Goal: Task Accomplishment & Management: Complete application form

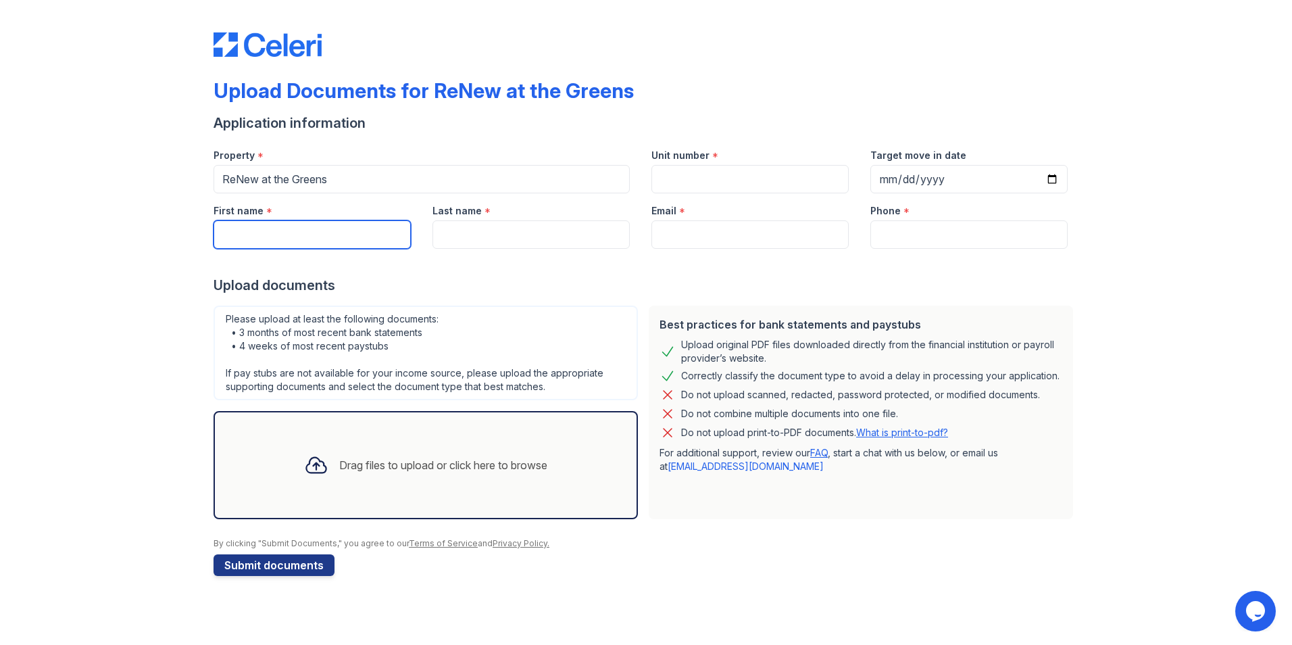
click at [251, 233] on input "First name" at bounding box center [312, 234] width 197 height 28
type input "[PERSON_NAME]"
type input "209"
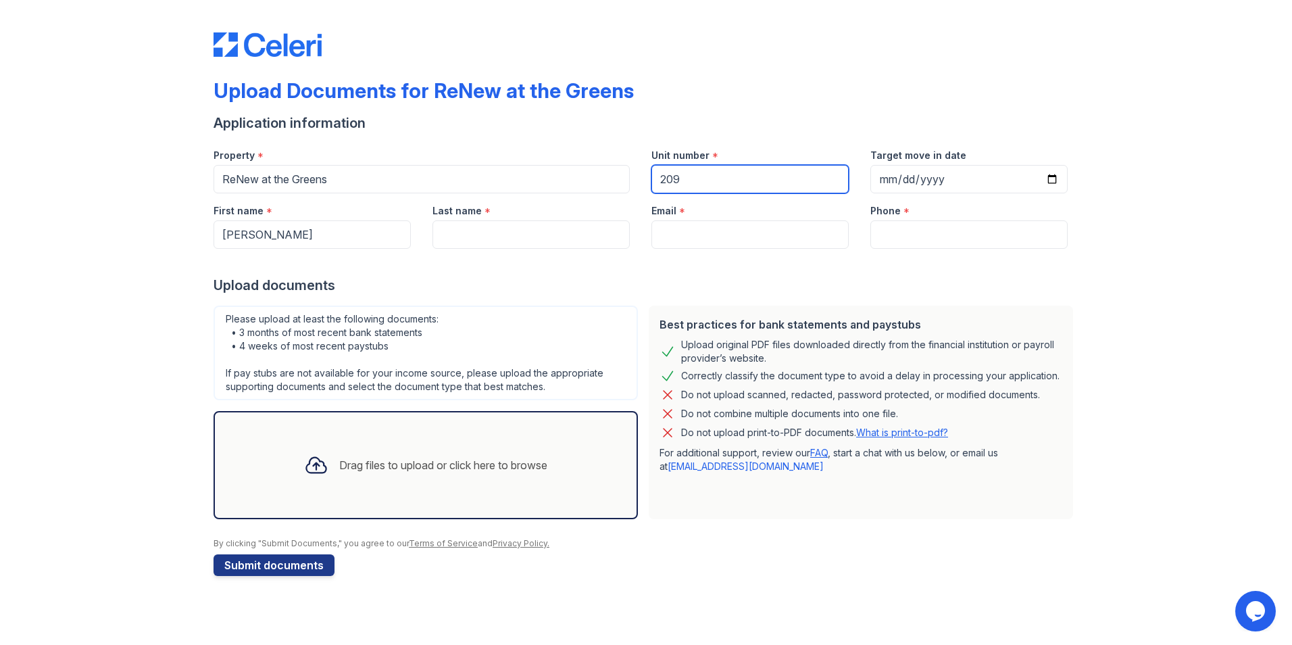
type input "[PERSON_NAME]"
type input "[EMAIL_ADDRESS][DOMAIN_NAME]"
type input "[PHONE_NUMBER]"
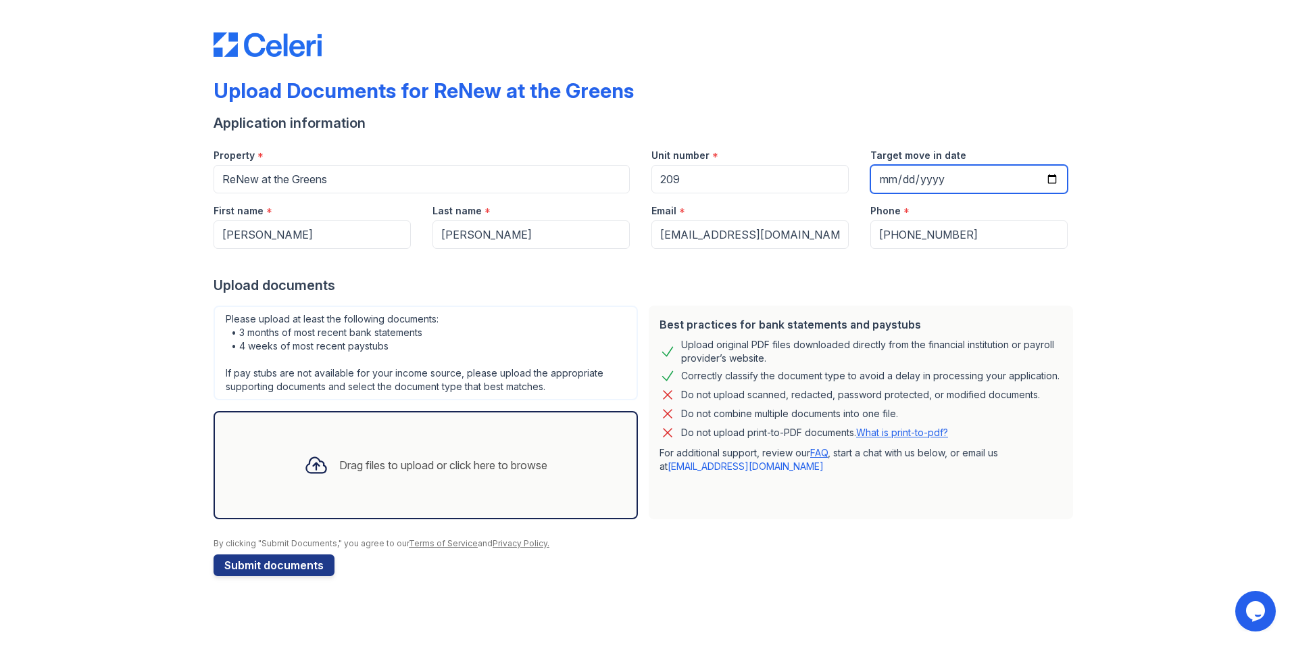
drag, startPoint x: 878, startPoint y: 181, endPoint x: 886, endPoint y: 183, distance: 7.6
click at [879, 183] on input "Target move in date" at bounding box center [969, 179] width 197 height 28
type input "[DATE]"
click at [429, 452] on div "Drag files to upload or click here to browse" at bounding box center [425, 465] width 265 height 46
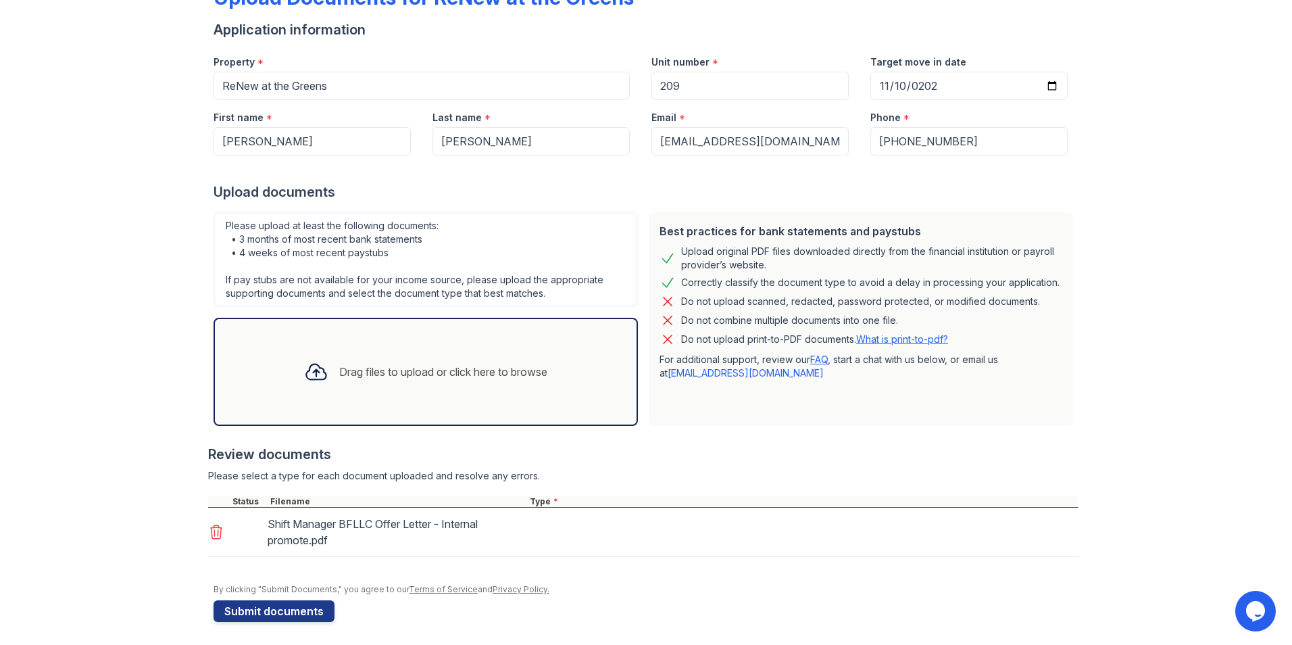
scroll to position [97, 0]
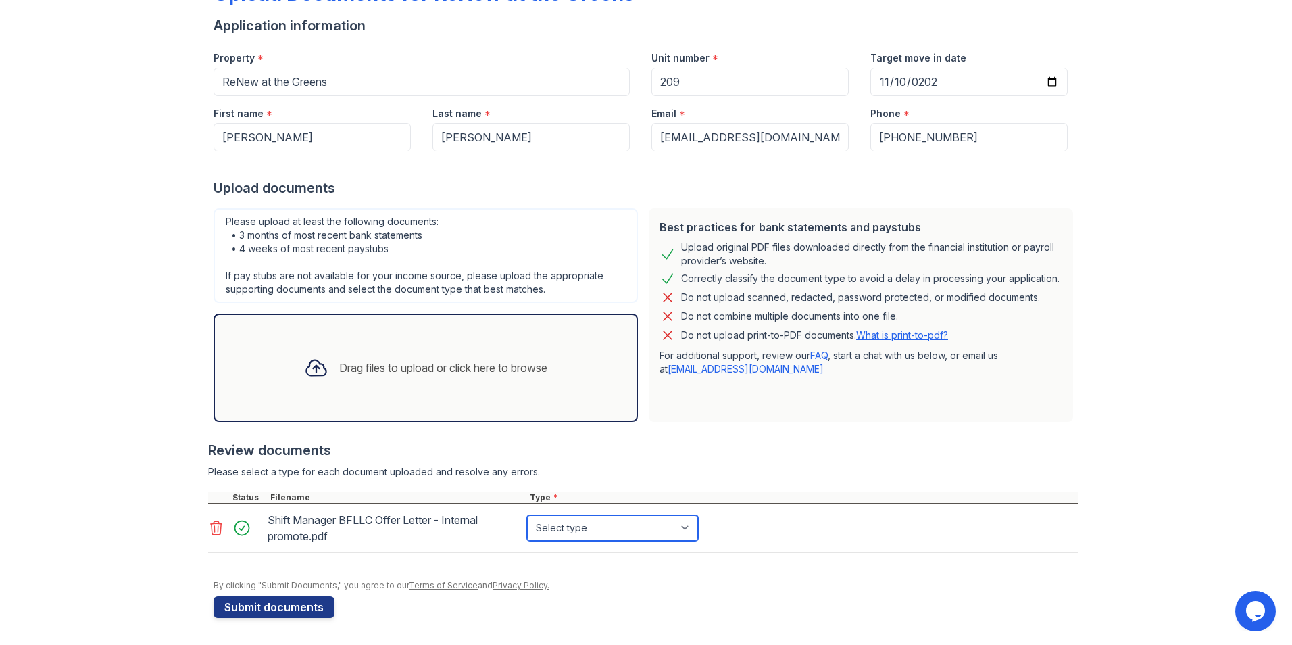
click at [544, 529] on select "Select type Paystub Bank Statement Offer Letter Tax Documents Benefit Award Let…" at bounding box center [612, 528] width 171 height 26
select select "offer_letter"
click at [527, 515] on select "Select type Paystub Bank Statement Offer Letter Tax Documents Benefit Award Let…" at bounding box center [612, 528] width 171 height 26
click at [319, 351] on div "Drag files to upload or click here to browse" at bounding box center [425, 368] width 265 height 46
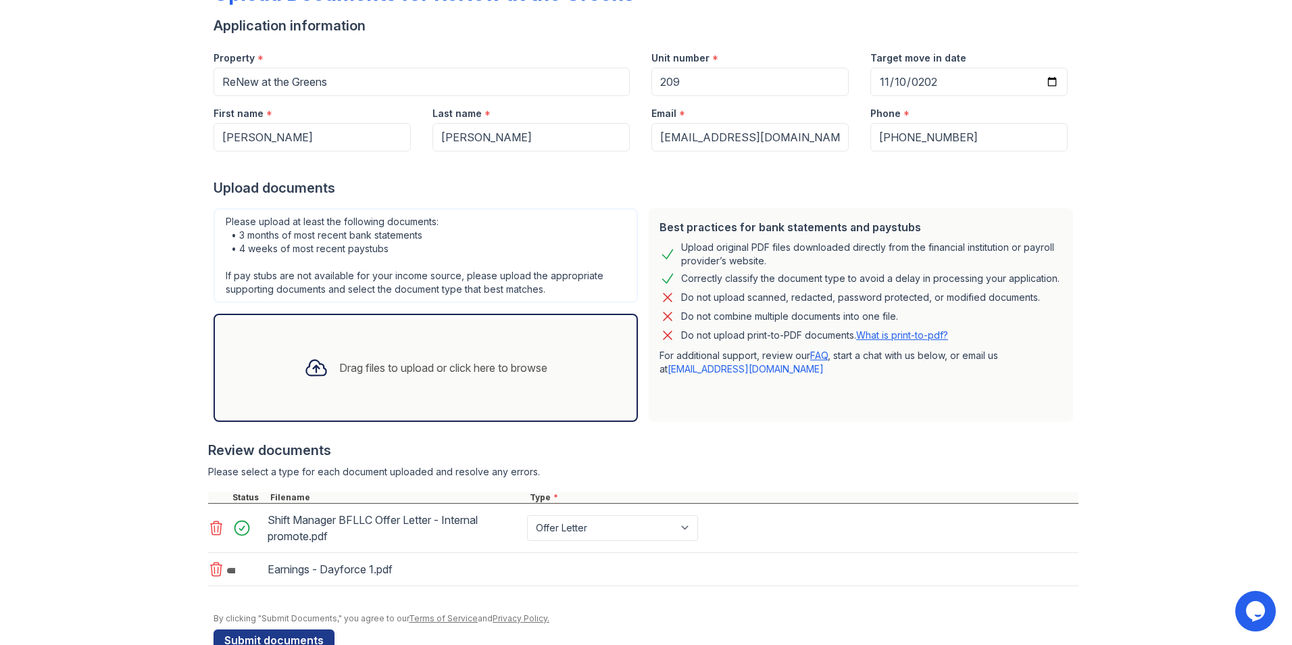
click at [299, 354] on div at bounding box center [316, 367] width 35 height 35
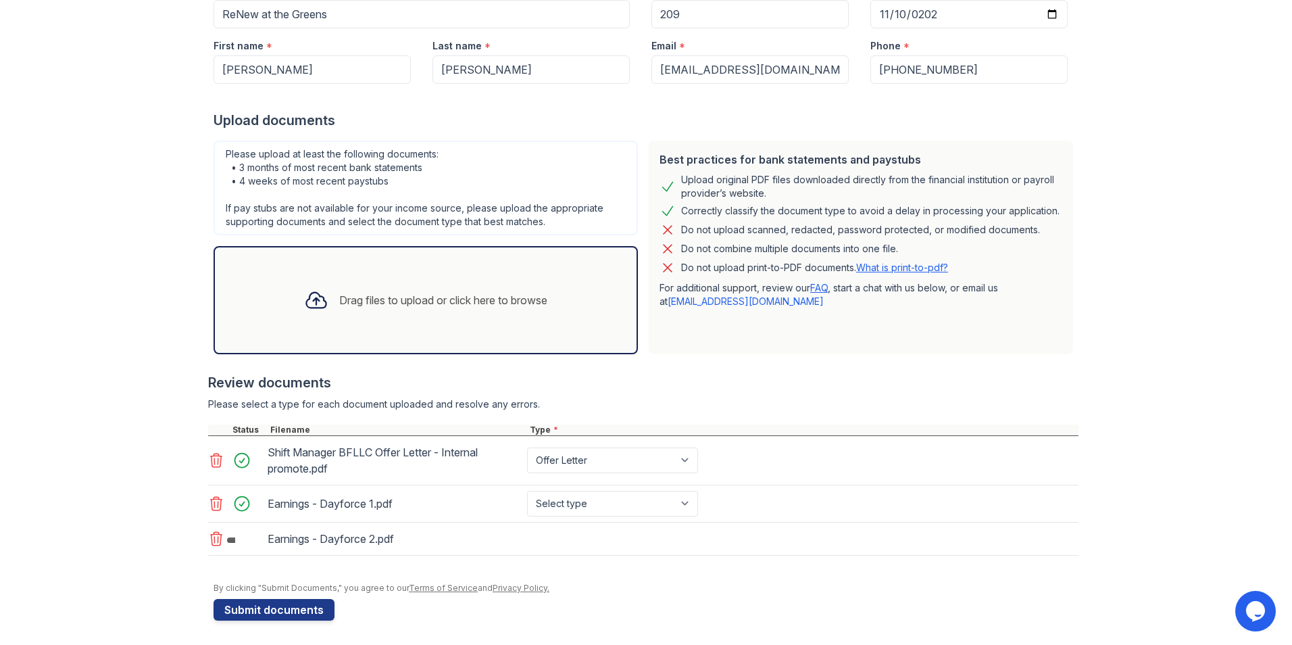
click at [299, 302] on div at bounding box center [316, 300] width 35 height 35
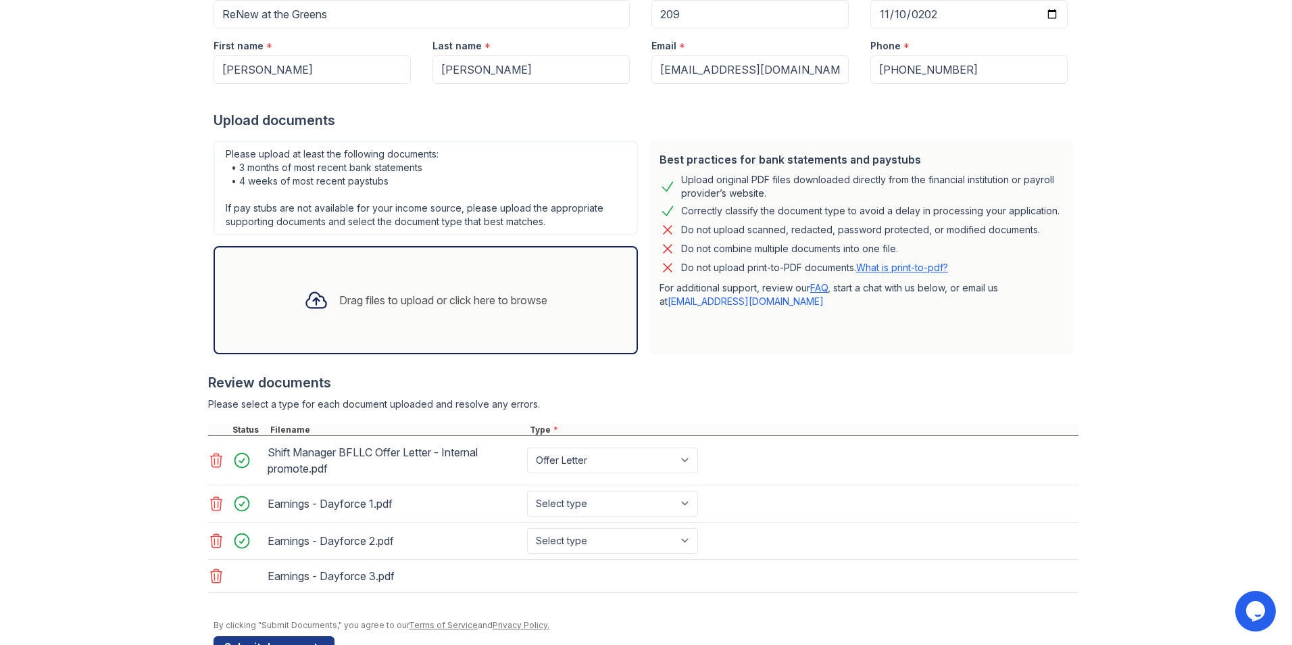
scroll to position [205, 0]
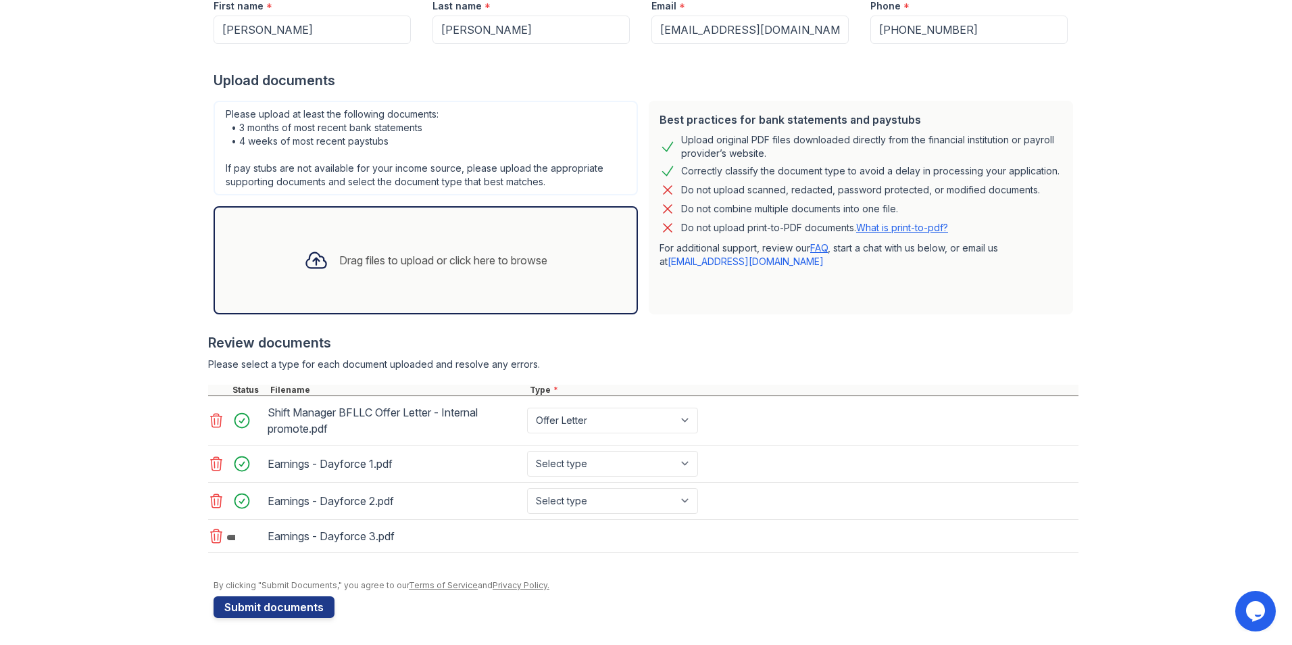
click at [304, 235] on div "Drag files to upload or click here to browse" at bounding box center [426, 260] width 425 height 108
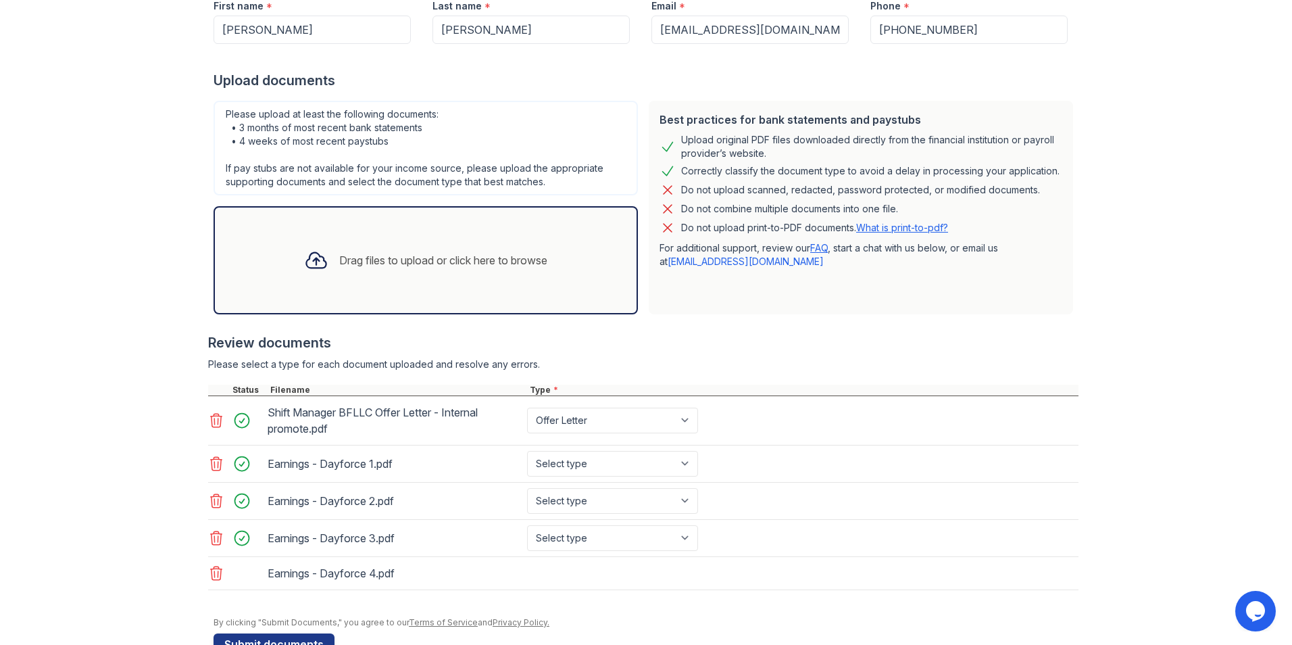
click at [299, 249] on div at bounding box center [316, 260] width 35 height 35
click at [343, 255] on div "Drag files to upload or click here to browse" at bounding box center [443, 260] width 208 height 16
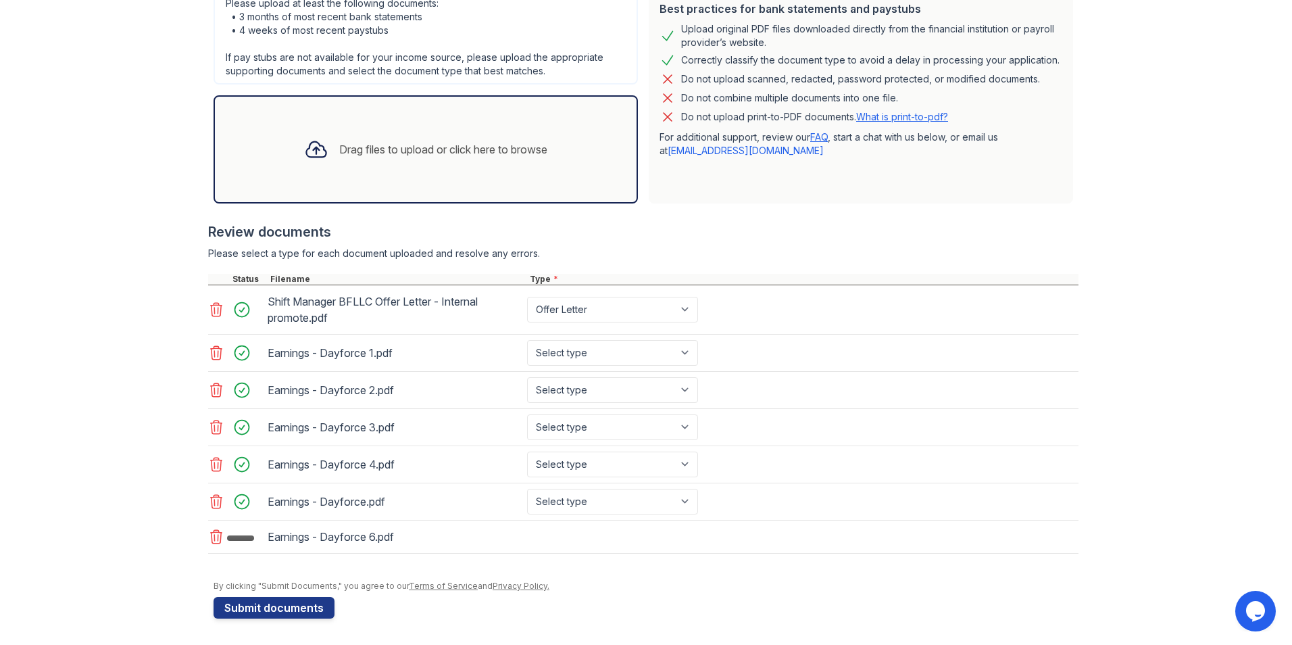
scroll to position [316, 0]
click at [326, 169] on div "Drag files to upload or click here to browse" at bounding box center [425, 149] width 265 height 46
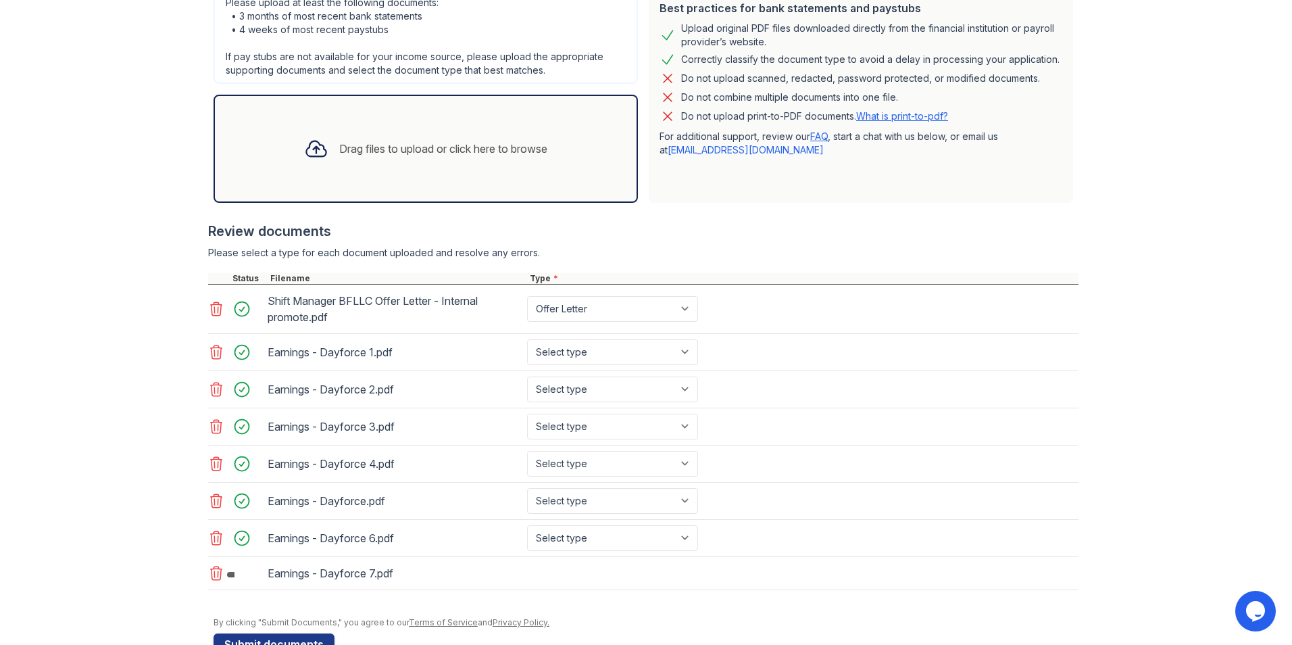
click at [383, 134] on div "Drag files to upload or click here to browse" at bounding box center [425, 149] width 265 height 46
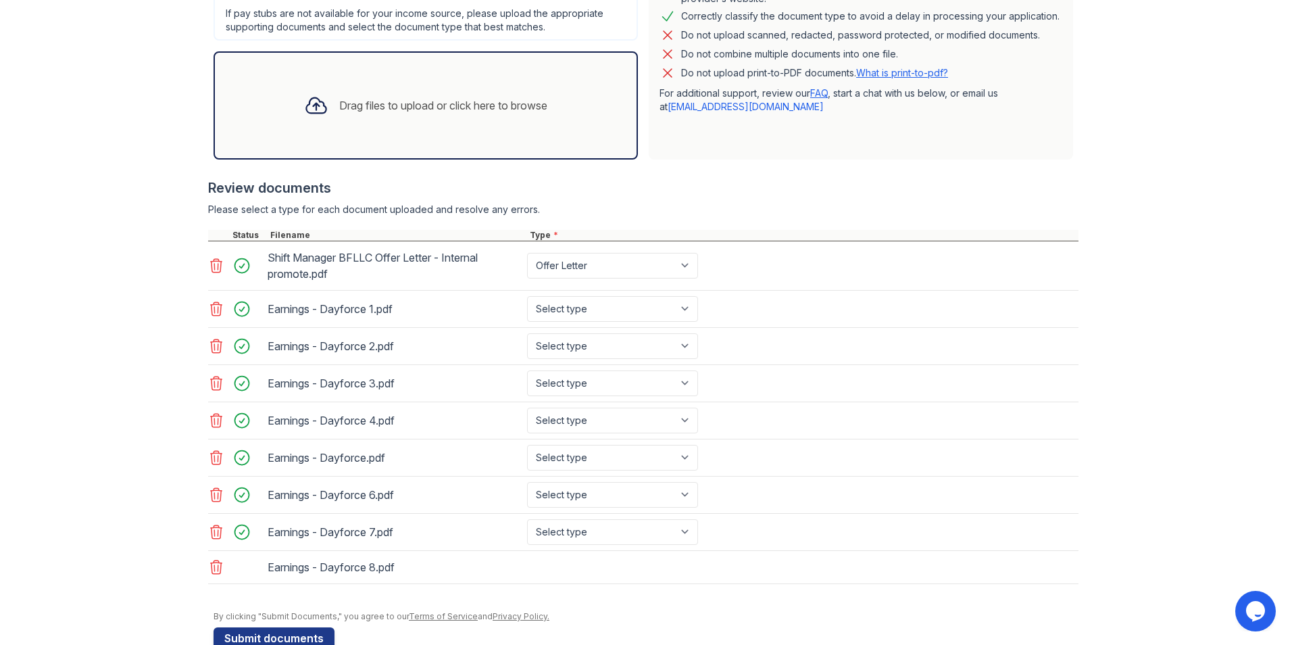
scroll to position [391, 0]
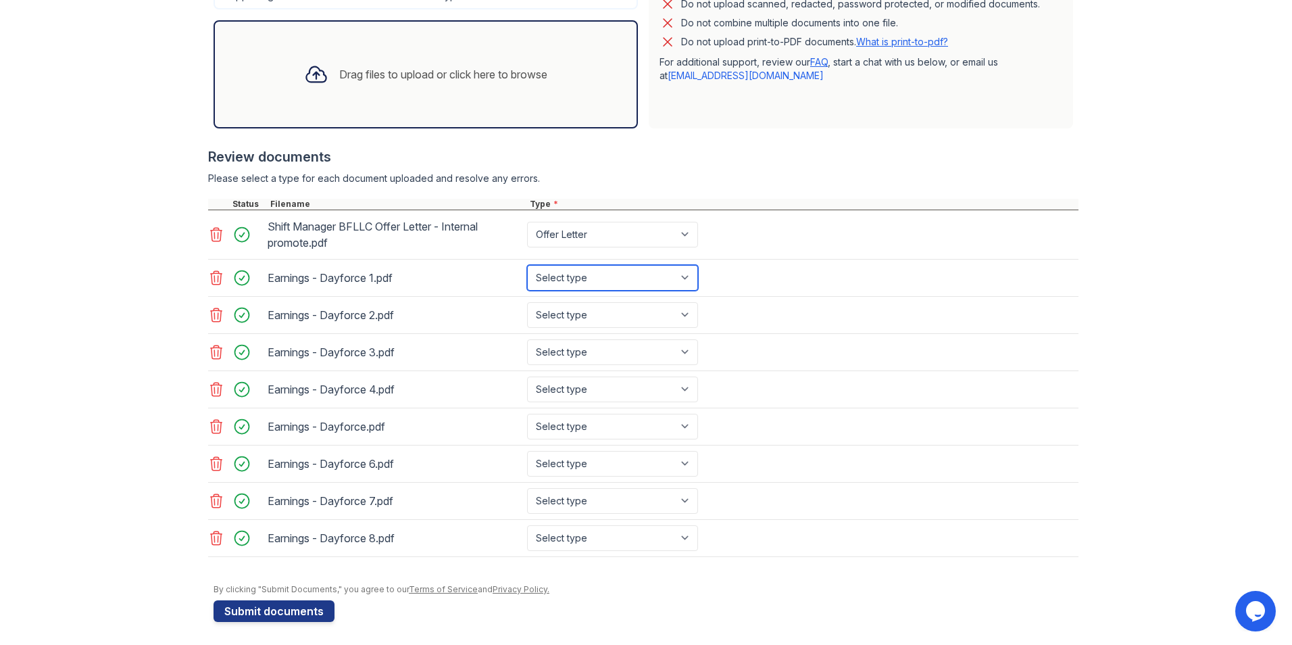
click at [637, 271] on select "Select type Paystub Bank Statement Offer Letter Tax Documents Benefit Award Let…" at bounding box center [612, 278] width 171 height 26
select select "paystub"
click at [527, 265] on select "Select type Paystub Bank Statement Offer Letter Tax Documents Benefit Award Let…" at bounding box center [612, 278] width 171 height 26
click at [612, 317] on select "Select type Paystub Bank Statement Offer Letter Tax Documents Benefit Award Let…" at bounding box center [612, 315] width 171 height 26
select select "paystub"
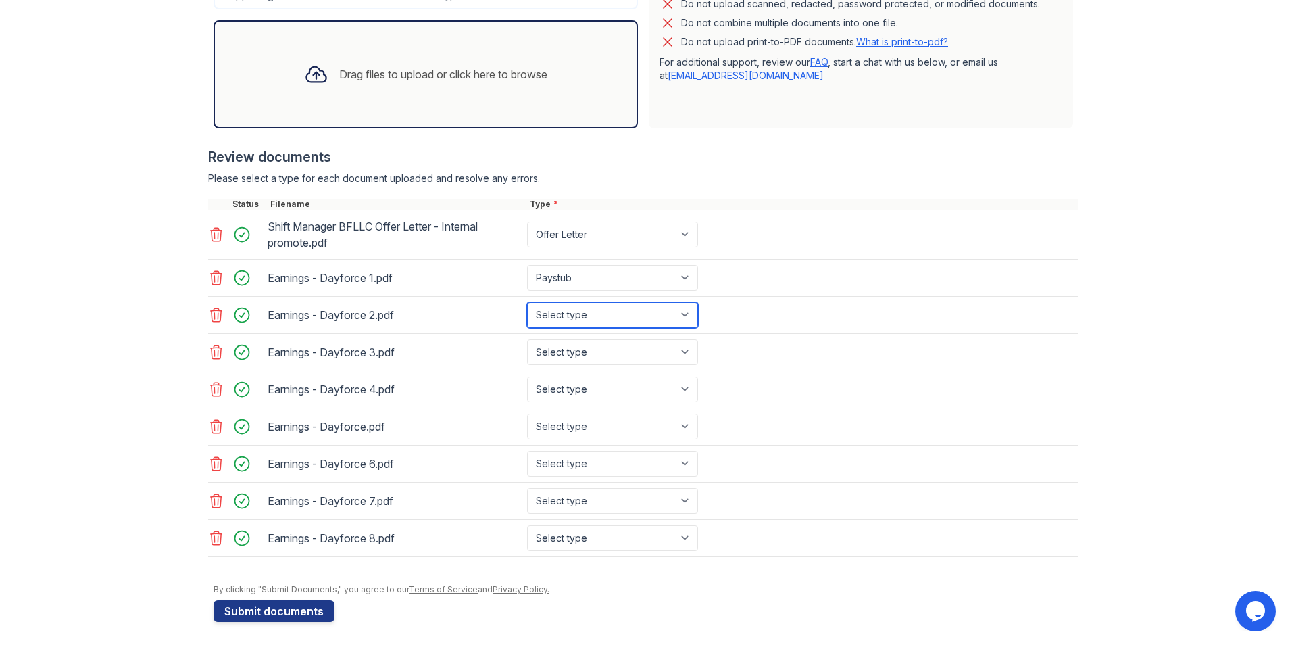
click at [527, 302] on select "Select type Paystub Bank Statement Offer Letter Tax Documents Benefit Award Let…" at bounding box center [612, 315] width 171 height 26
click at [572, 341] on select "Select type Paystub Bank Statement Offer Letter Tax Documents Benefit Award Let…" at bounding box center [612, 352] width 171 height 26
select select "paystub"
click at [527, 339] on select "Select type Paystub Bank Statement Offer Letter Tax Documents Benefit Award Let…" at bounding box center [612, 352] width 171 height 26
click at [560, 391] on select "Select type Paystub Bank Statement Offer Letter Tax Documents Benefit Award Let…" at bounding box center [612, 390] width 171 height 26
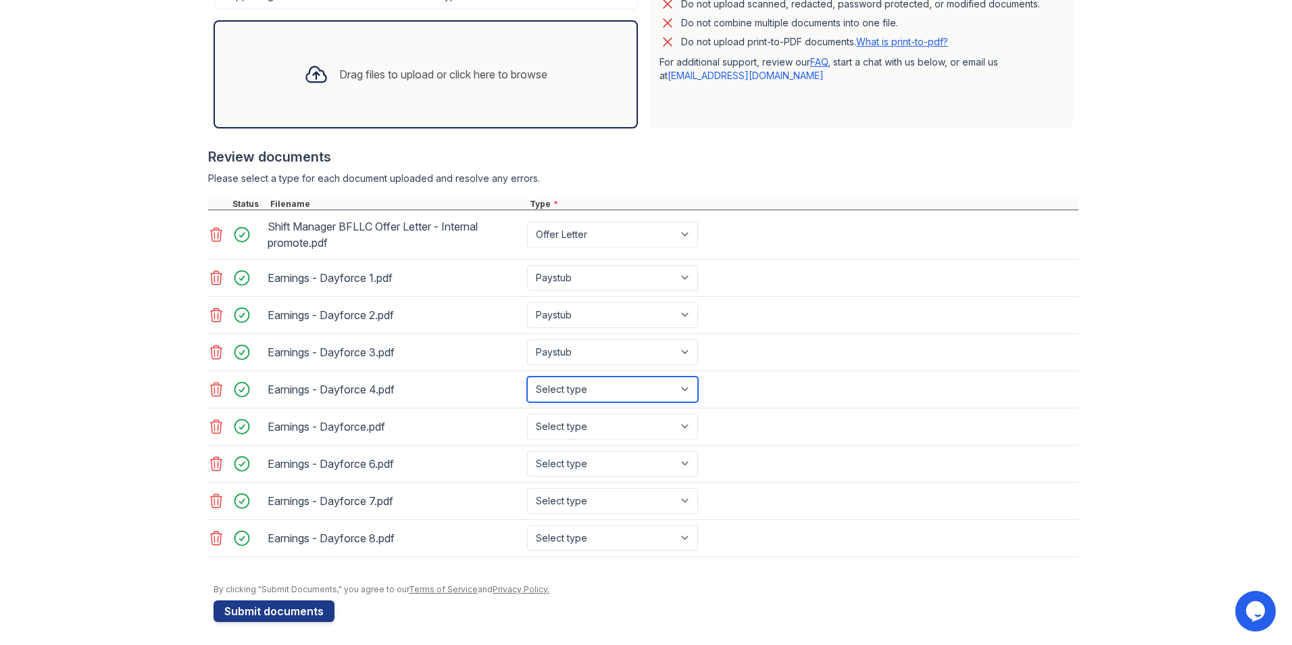
select select "paystub"
click at [527, 377] on select "Select type Paystub Bank Statement Offer Letter Tax Documents Benefit Award Let…" at bounding box center [612, 390] width 171 height 26
click at [554, 425] on select "Select type Paystub Bank Statement Offer Letter Tax Documents Benefit Award Let…" at bounding box center [612, 427] width 171 height 26
select select "paystub"
click at [527, 414] on select "Select type Paystub Bank Statement Offer Letter Tax Documents Benefit Award Let…" at bounding box center [612, 427] width 171 height 26
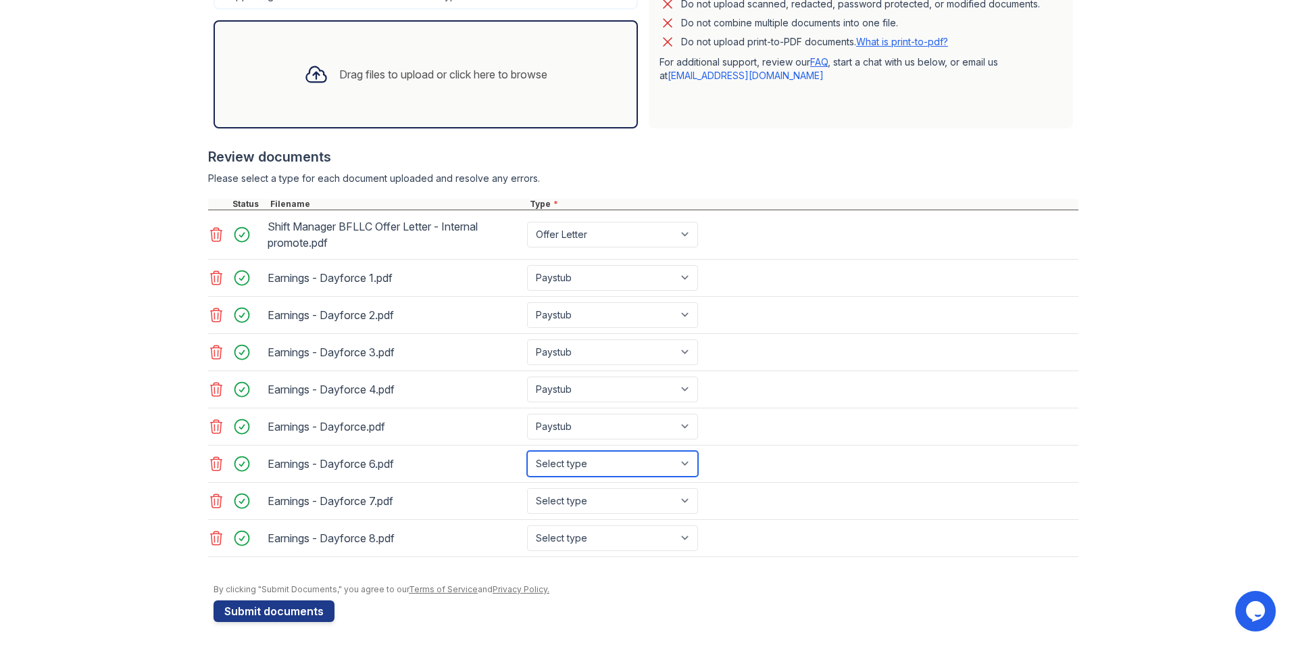
drag, startPoint x: 550, startPoint y: 459, endPoint x: 549, endPoint y: 473, distance: 14.2
click at [550, 460] on select "Select type Paystub Bank Statement Offer Letter Tax Documents Benefit Award Let…" at bounding box center [612, 464] width 171 height 26
select select "paystub"
click at [527, 451] on select "Select type Paystub Bank Statement Offer Letter Tax Documents Benefit Award Let…" at bounding box center [612, 464] width 171 height 26
click at [550, 497] on select "Select type Paystub Bank Statement Offer Letter Tax Documents Benefit Award Let…" at bounding box center [612, 501] width 171 height 26
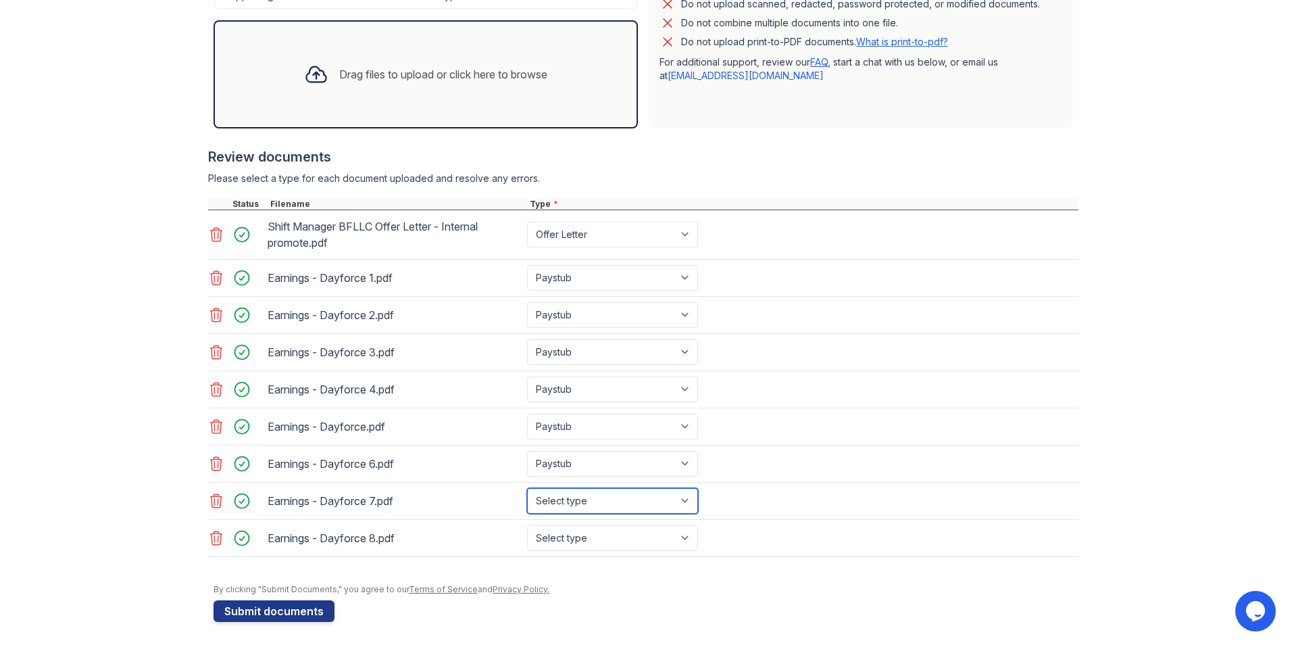
select select "paystub"
click at [527, 488] on select "Select type Paystub Bank Statement Offer Letter Tax Documents Benefit Award Let…" at bounding box center [612, 501] width 171 height 26
click at [561, 539] on select "Select type Paystub Bank Statement Offer Letter Tax Documents Benefit Award Let…" at bounding box center [612, 538] width 171 height 26
select select "paystub"
click at [527, 525] on select "Select type Paystub Bank Statement Offer Letter Tax Documents Benefit Award Let…" at bounding box center [612, 538] width 171 height 26
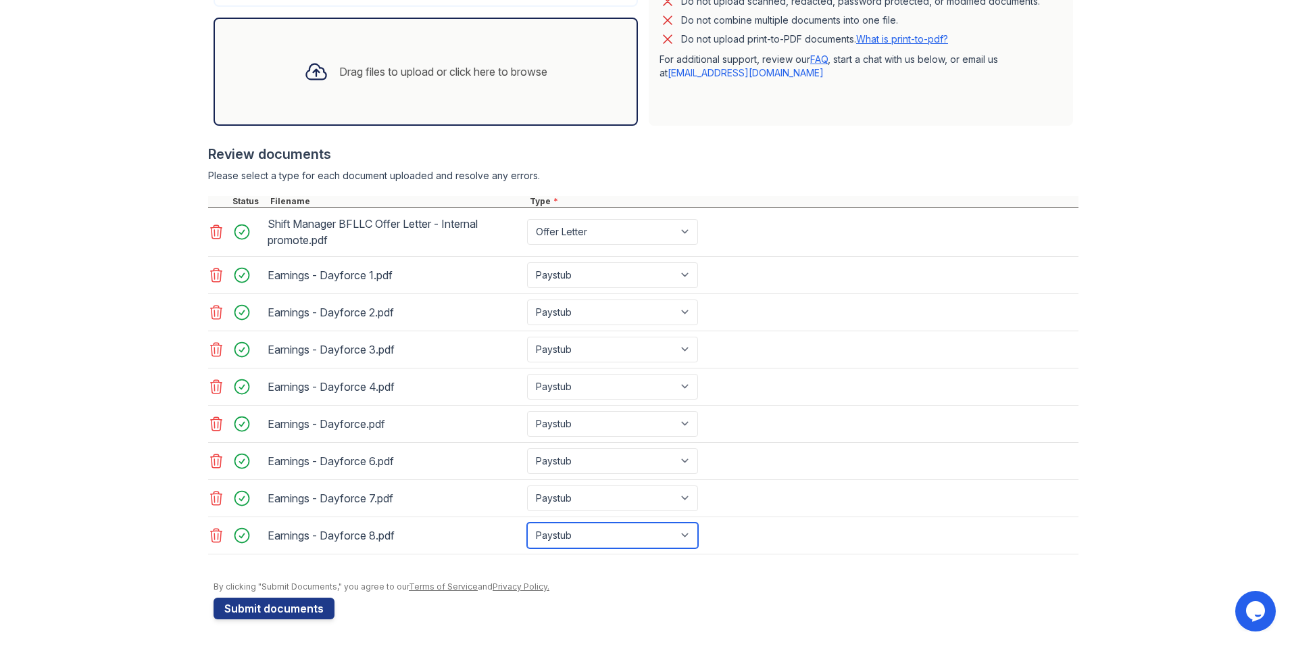
scroll to position [395, 0]
click at [350, 62] on div "Drag files to upload or click here to browse" at bounding box center [443, 70] width 208 height 16
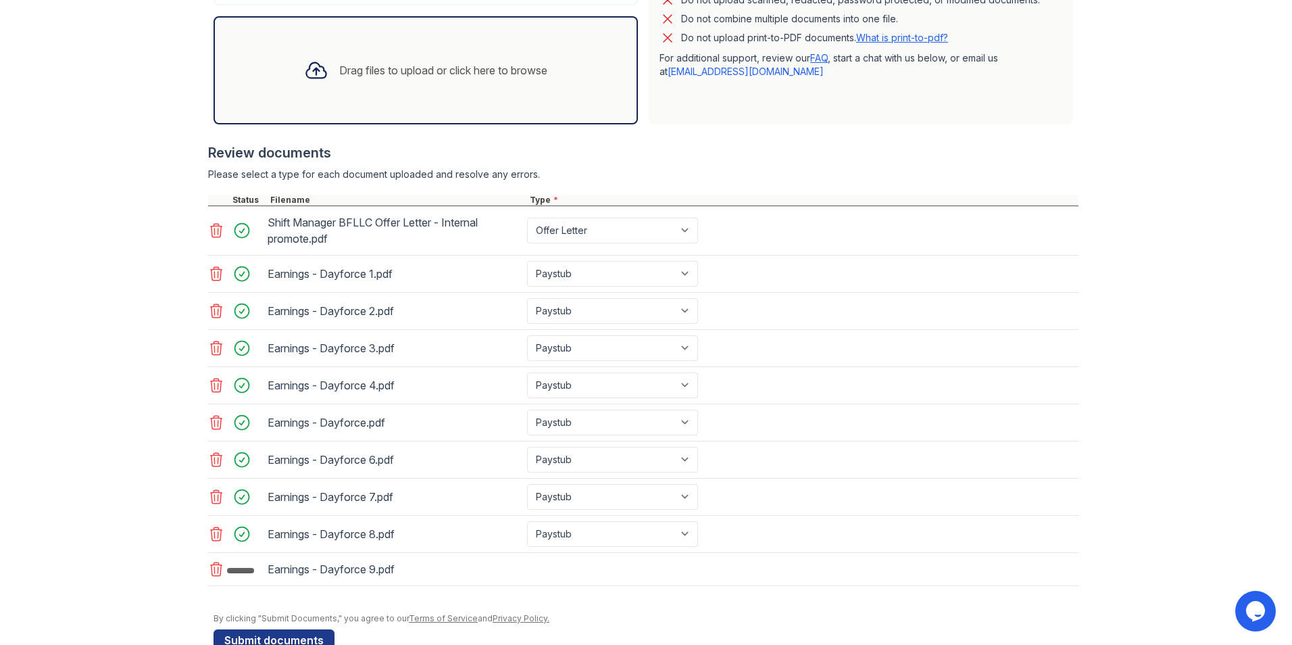
click at [352, 145] on div "Review documents" at bounding box center [643, 152] width 871 height 19
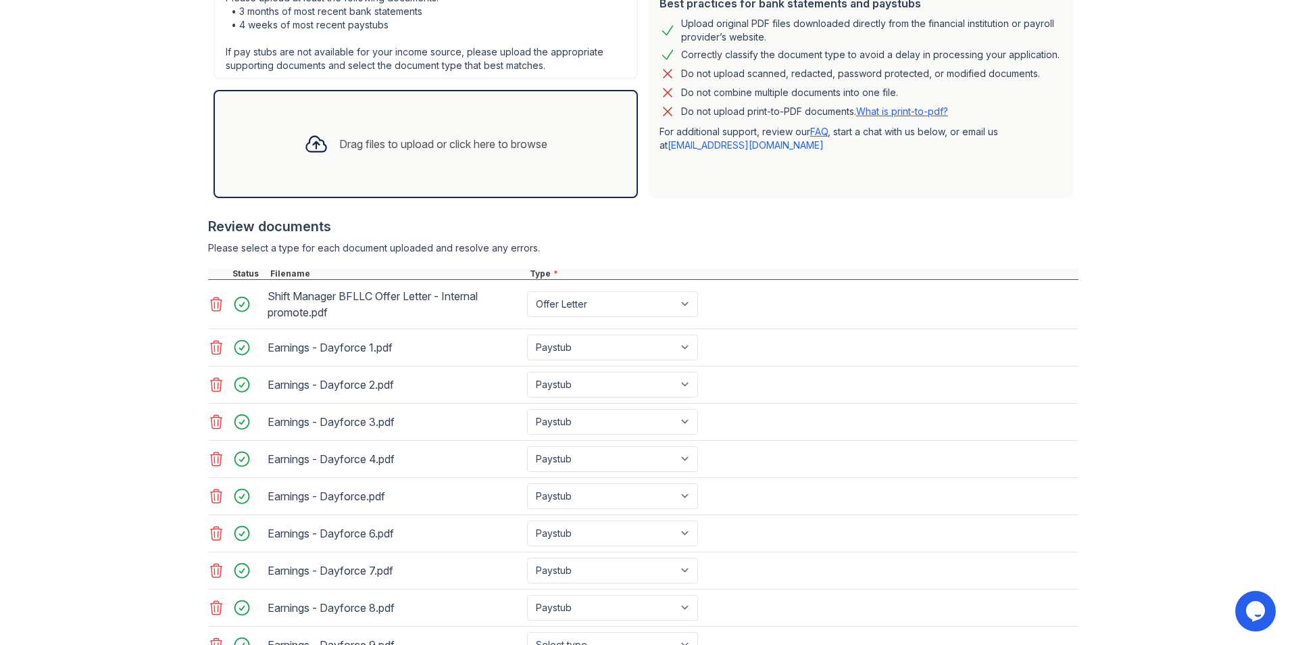
scroll to position [297, 0]
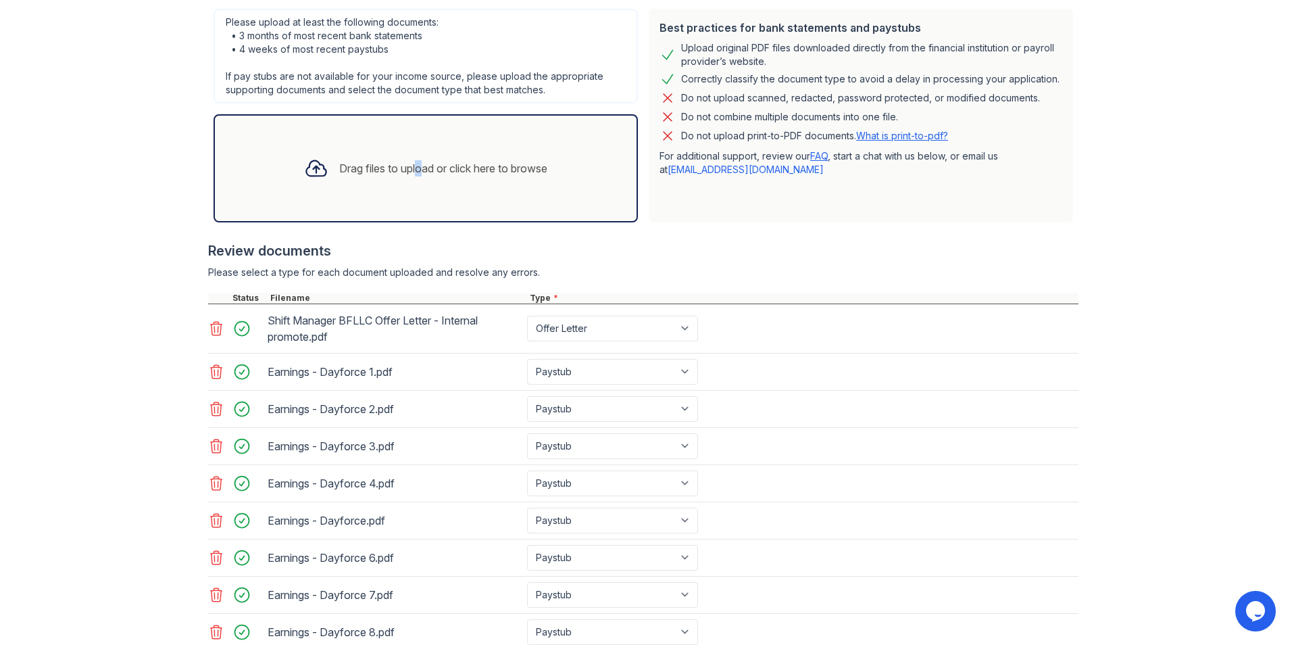
click at [408, 122] on div "Drag files to upload or click here to browse" at bounding box center [426, 168] width 425 height 108
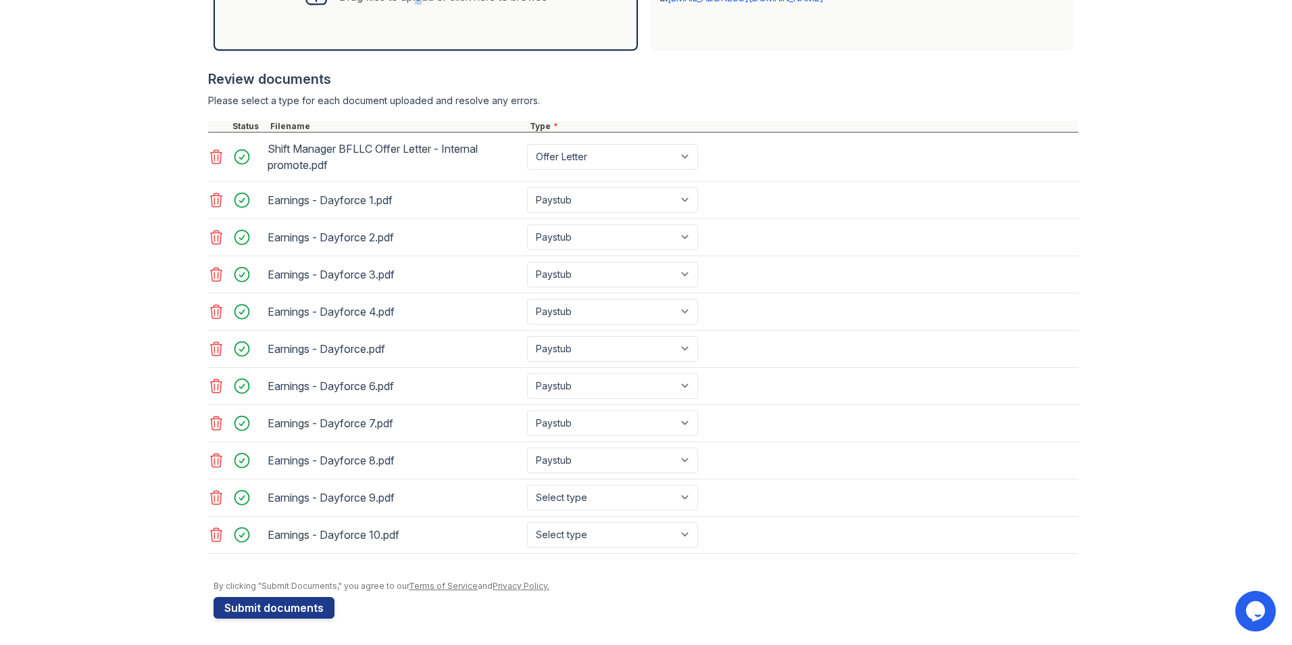
scroll to position [469, 0]
click at [586, 495] on select "Select type Paystub Bank Statement Offer Letter Tax Documents Benefit Award Let…" at bounding box center [612, 497] width 171 height 26
select select "paystub"
click at [527, 484] on select "Select type Paystub Bank Statement Offer Letter Tax Documents Benefit Award Let…" at bounding box center [612, 497] width 171 height 26
click at [572, 528] on select "Select type Paystub Bank Statement Offer Letter Tax Documents Benefit Award Let…" at bounding box center [612, 534] width 171 height 26
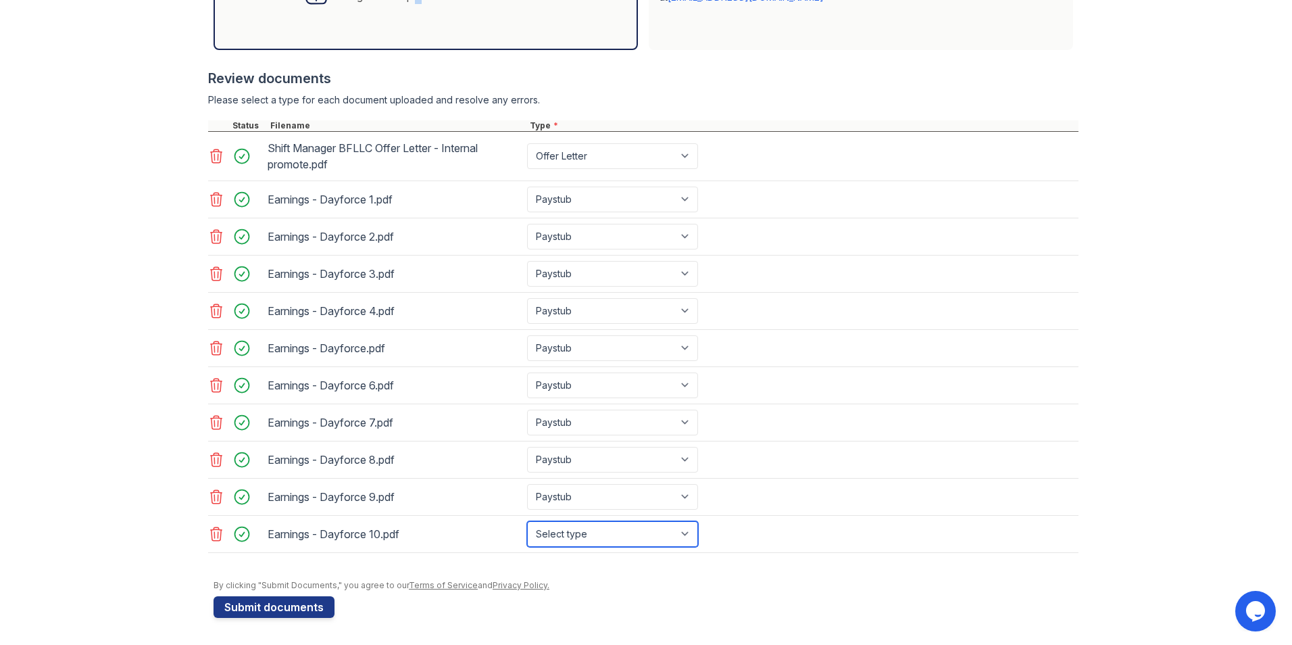
select select "paystub"
click at [527, 521] on select "Select type Paystub Bank Statement Offer Letter Tax Documents Benefit Award Let…" at bounding box center [612, 534] width 171 height 26
click at [303, 603] on button "Submit documents" at bounding box center [274, 607] width 121 height 22
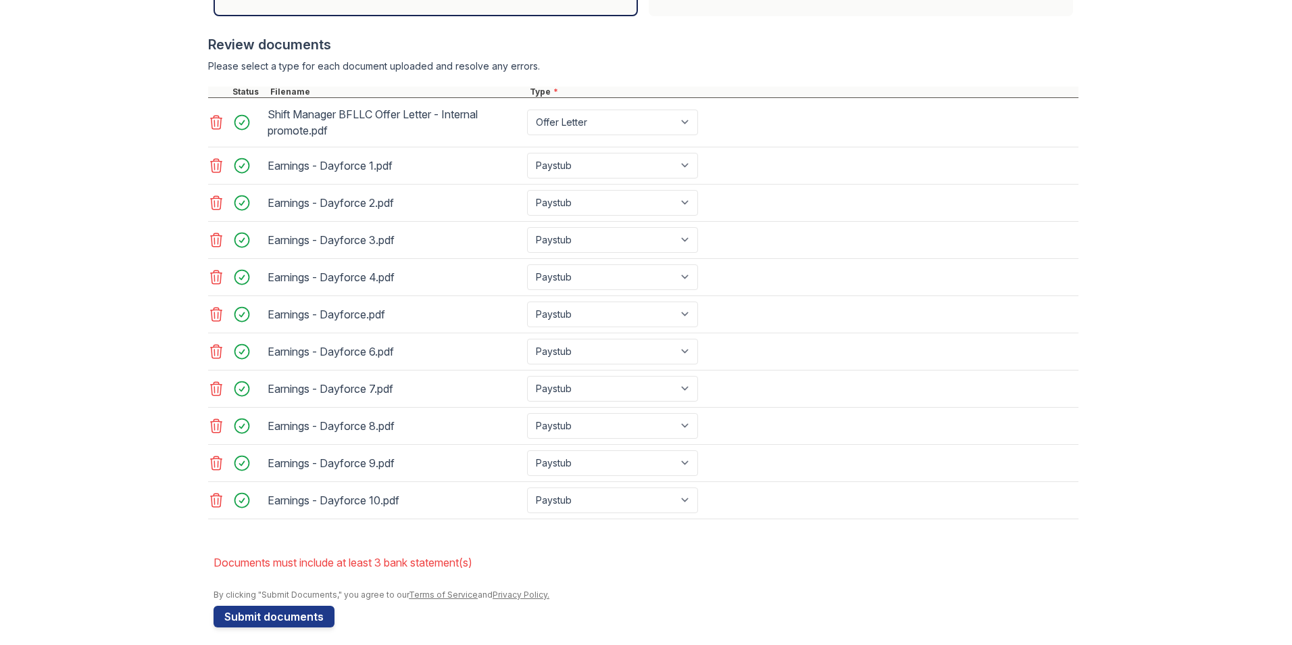
scroll to position [473, 0]
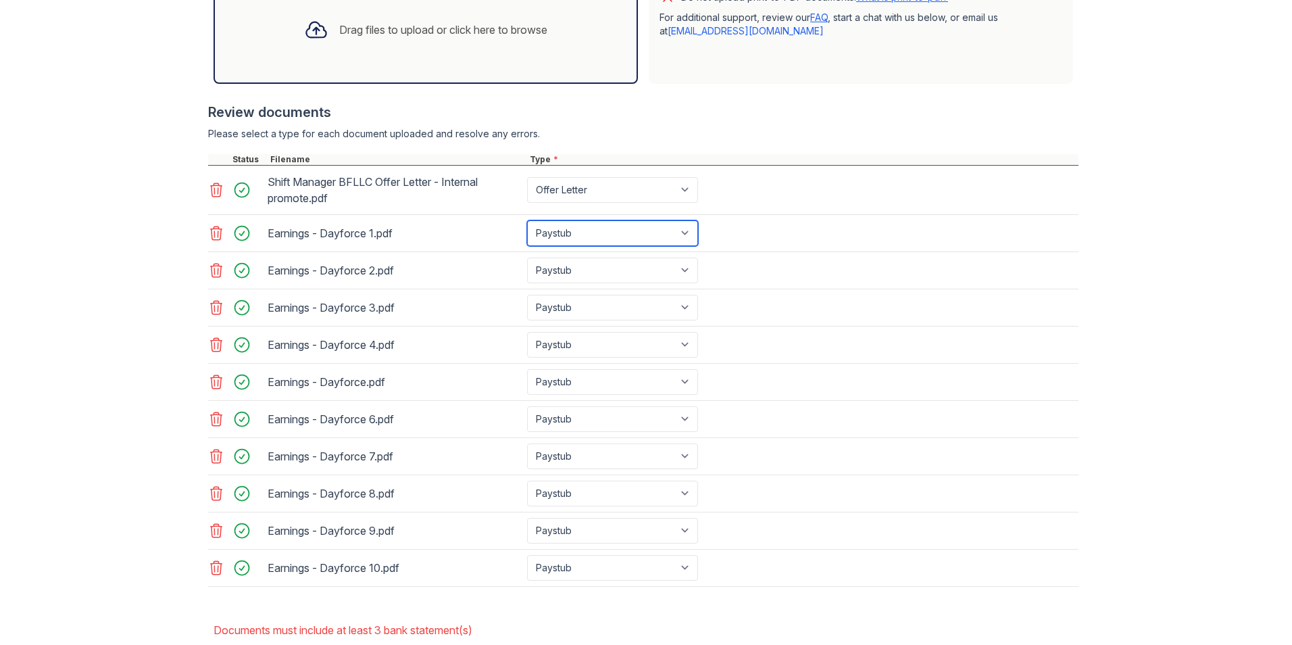
click at [563, 235] on select "Paystub Bank Statement Offer Letter Tax Documents Benefit Award Letter Investme…" at bounding box center [612, 233] width 171 height 26
select select "bank_statement"
click at [527, 220] on select "Paystub Bank Statement Offer Letter Tax Documents Benefit Award Letter Investme…" at bounding box center [612, 233] width 171 height 26
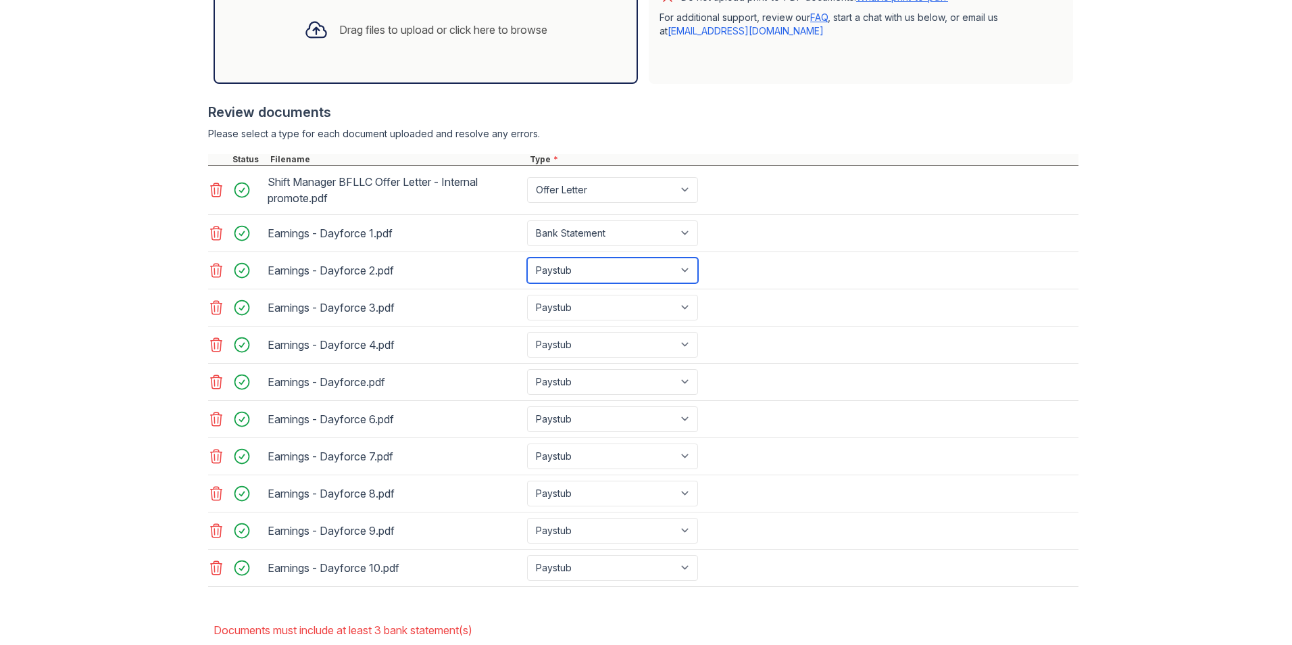
click at [570, 262] on select "Paystub Bank Statement Offer Letter Tax Documents Benefit Award Letter Investme…" at bounding box center [612, 271] width 171 height 26
select select "bank_statement"
click at [527, 258] on select "Paystub Bank Statement Offer Letter Tax Documents Benefit Award Letter Investme…" at bounding box center [612, 271] width 171 height 26
click at [554, 306] on select "Paystub Bank Statement Offer Letter Tax Documents Benefit Award Letter Investme…" at bounding box center [612, 308] width 171 height 26
select select "bank_statement"
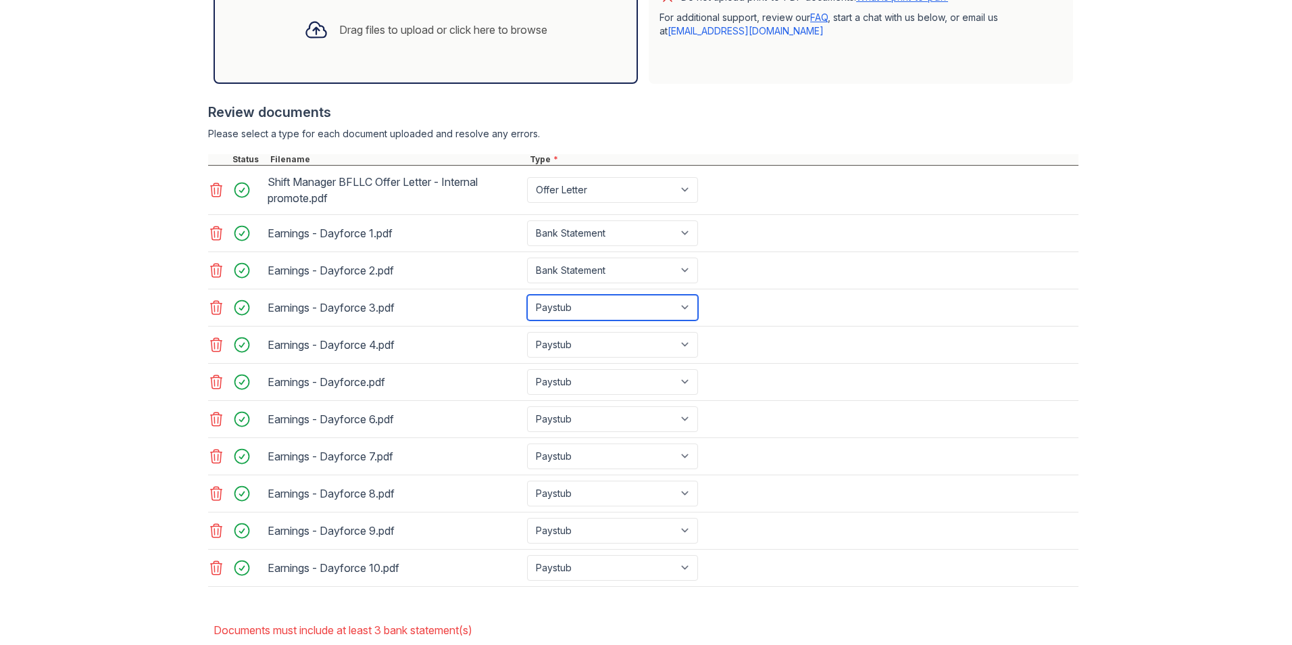
click at [527, 295] on select "Paystub Bank Statement Offer Letter Tax Documents Benefit Award Letter Investme…" at bounding box center [612, 308] width 171 height 26
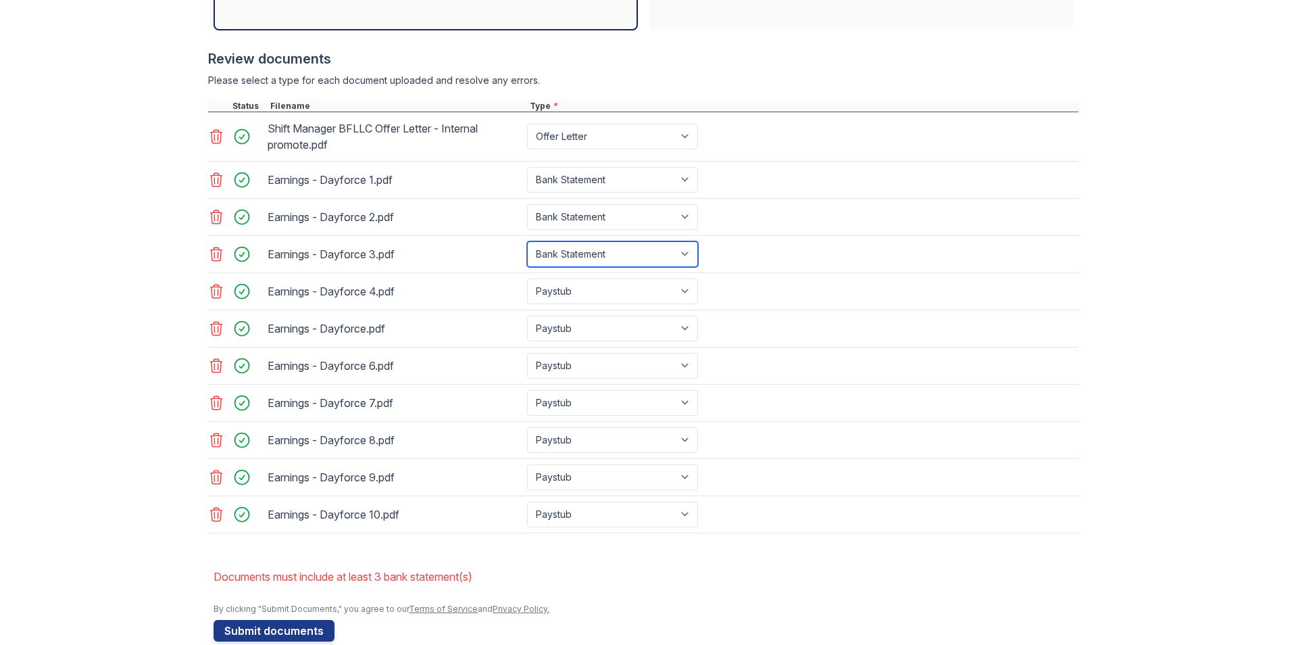
scroll to position [550, 0]
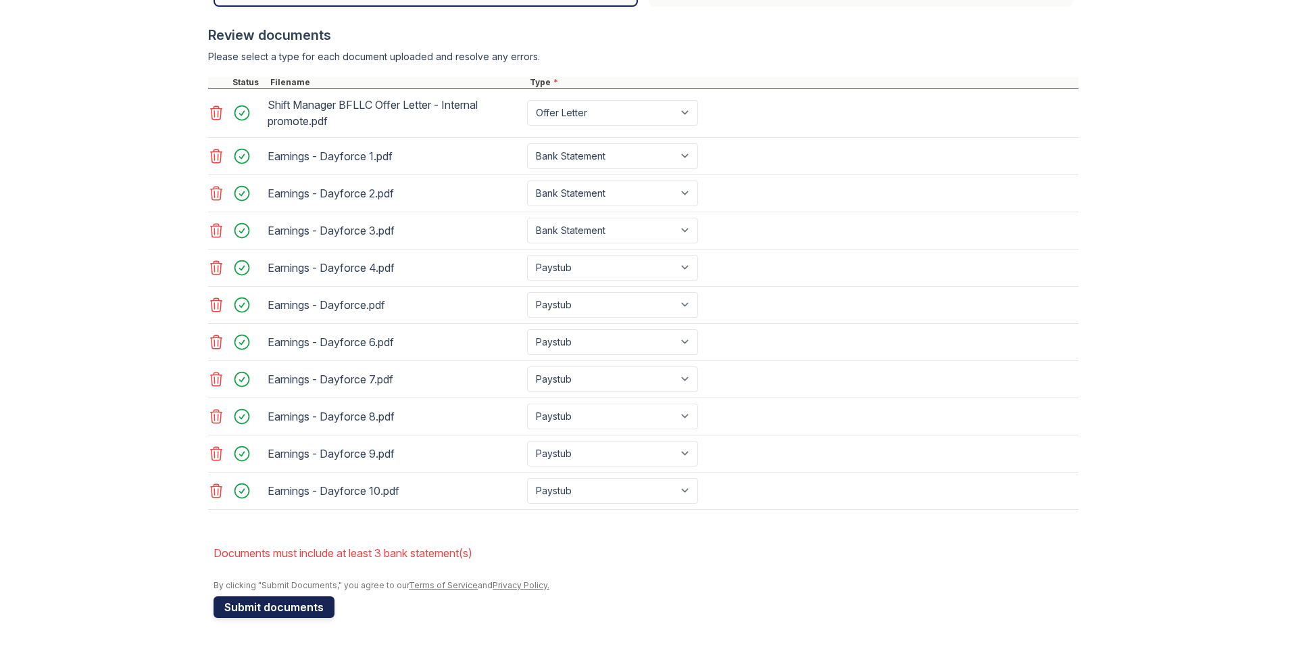
click at [279, 608] on button "Submit documents" at bounding box center [274, 607] width 121 height 22
